Goal: Communication & Community: Answer question/provide support

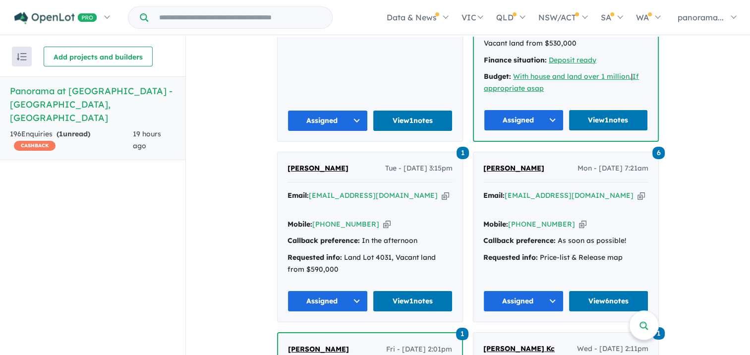
scroll to position [793, 0]
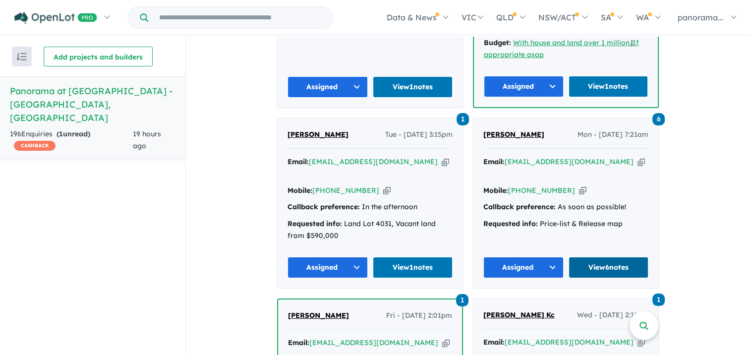
click at [584, 257] on link "View 6 notes" at bounding box center [609, 267] width 80 height 21
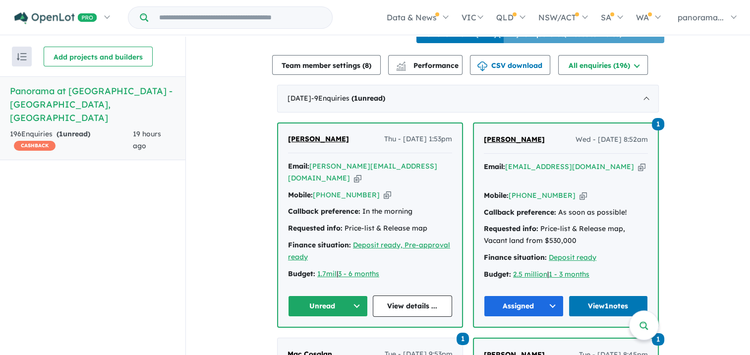
scroll to position [397, 0]
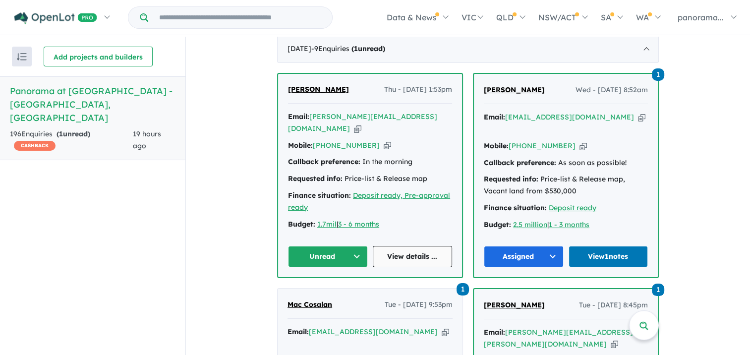
click at [403, 251] on link "View details ..." at bounding box center [413, 256] width 80 height 21
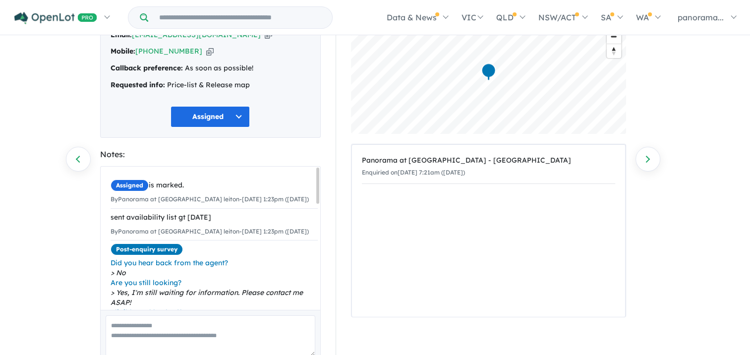
scroll to position [99, 0]
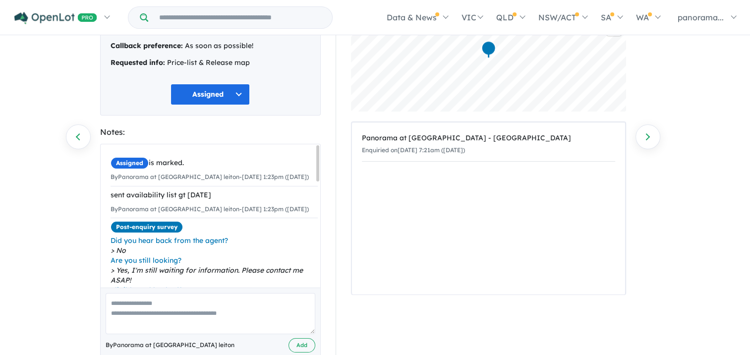
click at [123, 326] on textarea at bounding box center [211, 313] width 210 height 41
type textarea "**********"
click at [303, 346] on button "Add" at bounding box center [301, 345] width 27 height 14
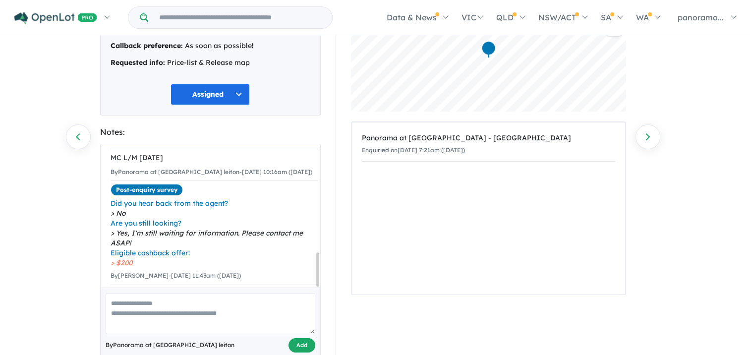
scroll to position [422, 0]
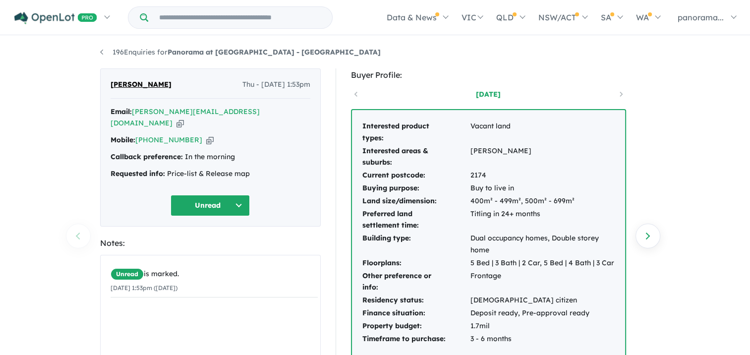
click at [211, 195] on button "Unread" at bounding box center [210, 205] width 79 height 21
click at [211, 240] on button "Assigned" at bounding box center [214, 251] width 86 height 23
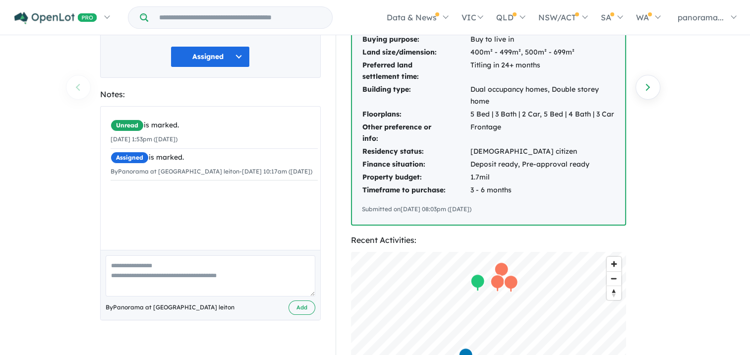
scroll to position [198, 0]
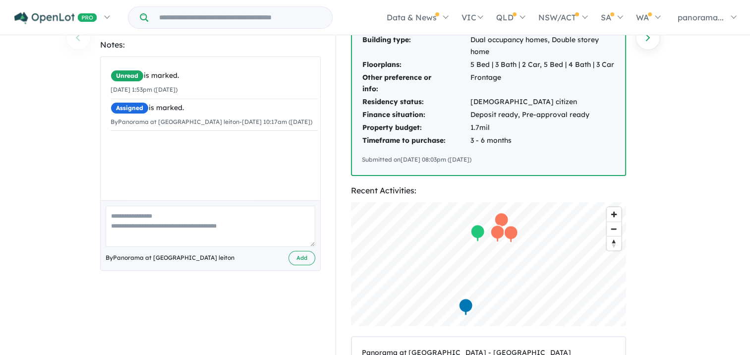
click at [121, 227] on textarea at bounding box center [211, 226] width 210 height 41
type textarea "**********"
click at [295, 251] on button "Add" at bounding box center [301, 258] width 27 height 14
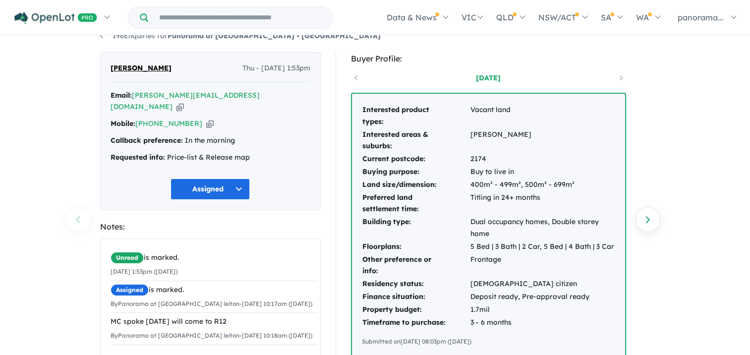
scroll to position [0, 0]
